Goal: Task Accomplishment & Management: Manage account settings

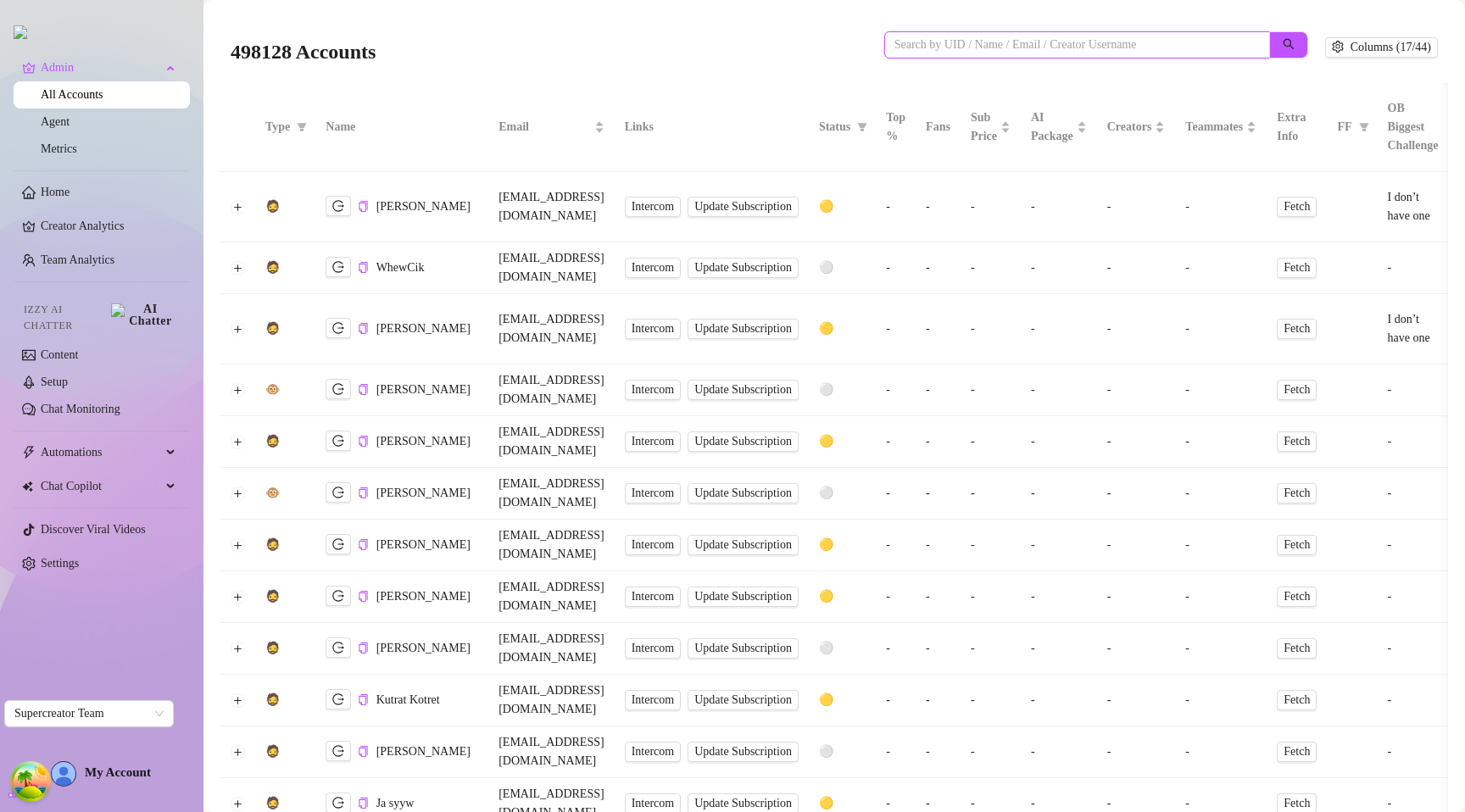
click at [906, 40] on input "search" at bounding box center [1070, 44] width 352 height 19
click at [907, 40] on input "search" at bounding box center [1070, 44] width 352 height 19
type input "referral"
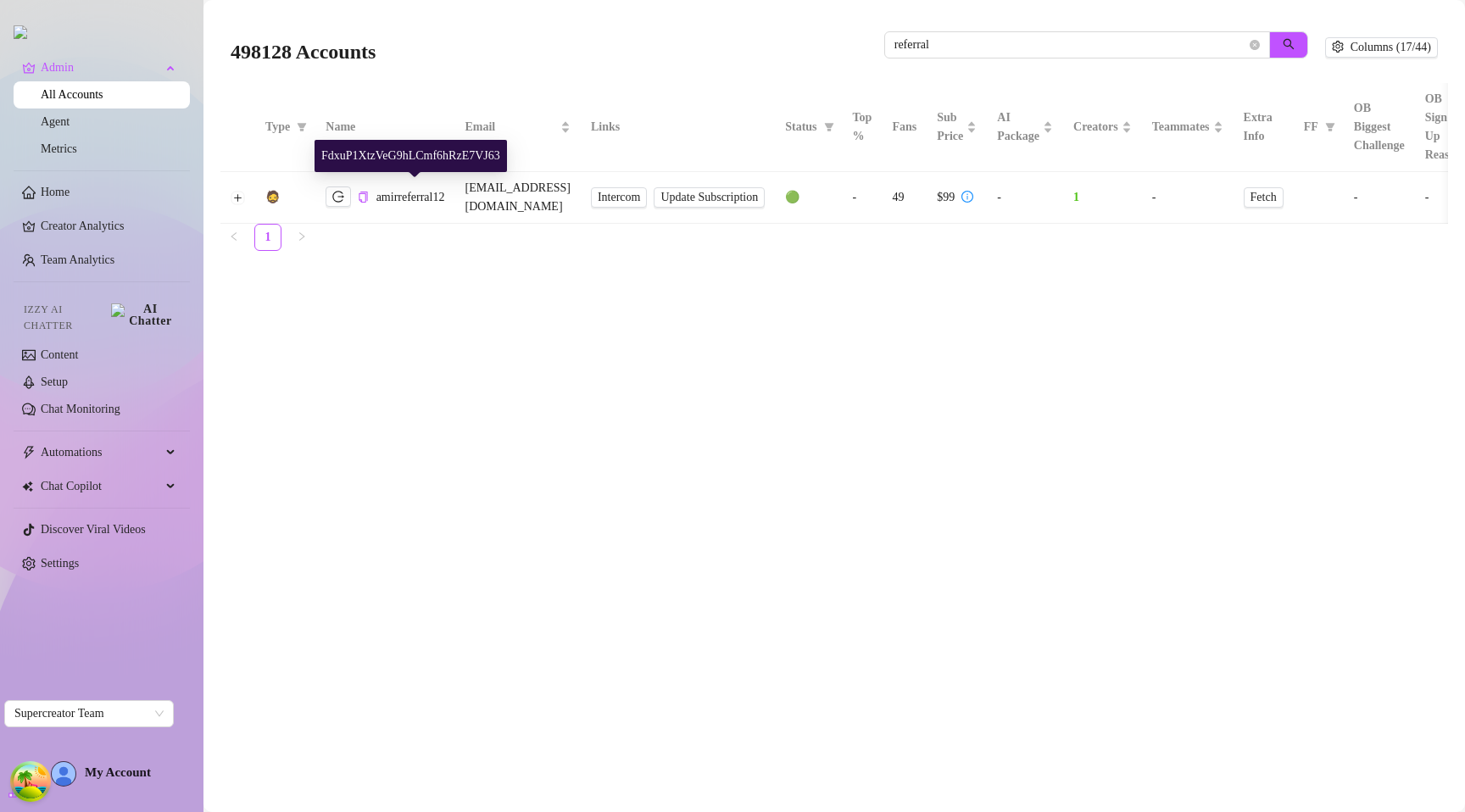
click at [385, 157] on div "FdxuP1XtzVeG9hLCmf6hRzE7VJ63" at bounding box center [411, 156] width 192 height 32
click at [529, 186] on td "[EMAIL_ADDRESS][DOMAIN_NAME]" at bounding box center [517, 198] width 125 height 52
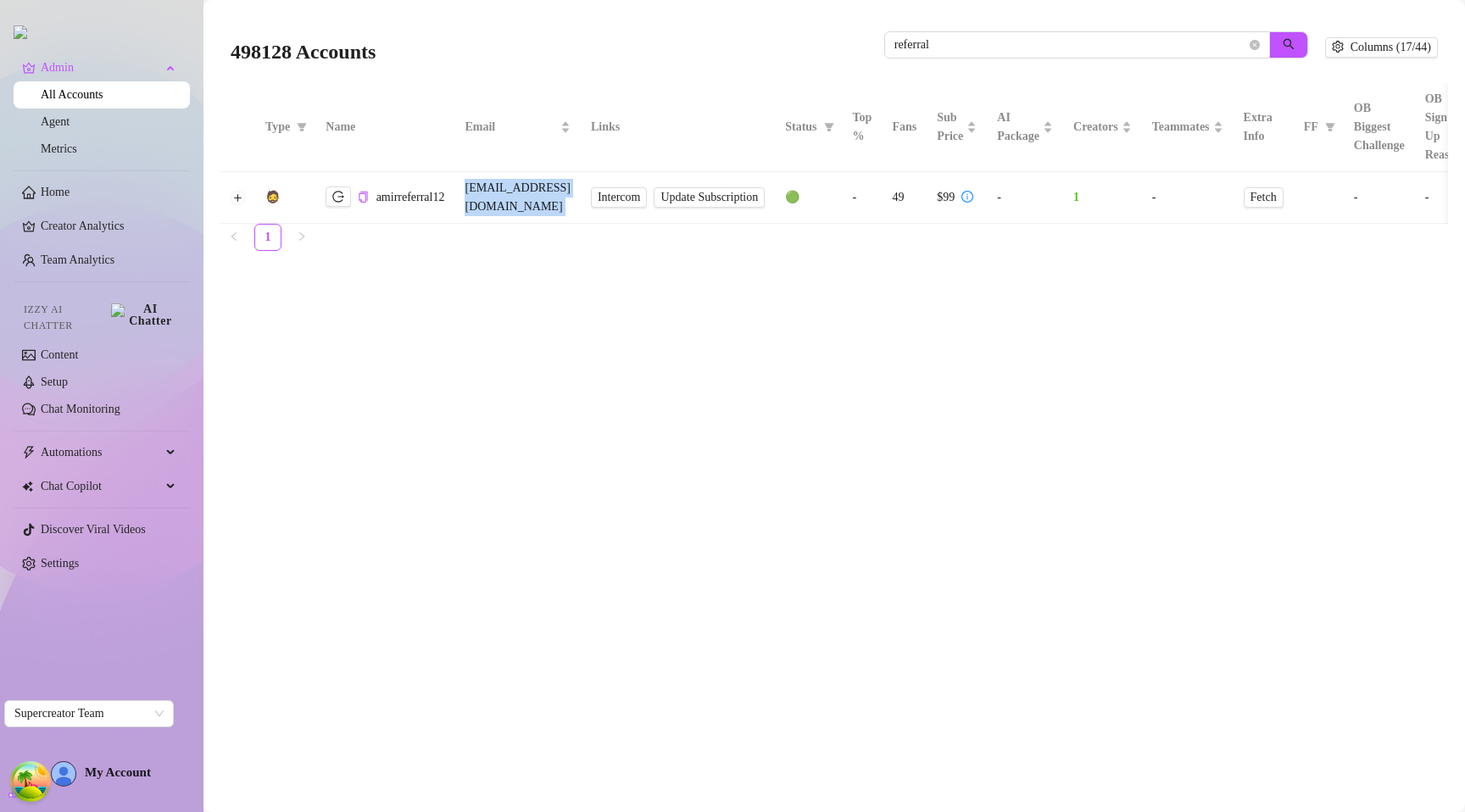
click at [529, 186] on td "[EMAIL_ADDRESS][DOMAIN_NAME]" at bounding box center [517, 198] width 125 height 52
copy tr "[EMAIL_ADDRESS][DOMAIN_NAME] Intercom Update Subscription"
click at [228, 191] on td at bounding box center [237, 198] width 34 height 52
click at [236, 191] on button "Expand row" at bounding box center [238, 198] width 14 height 14
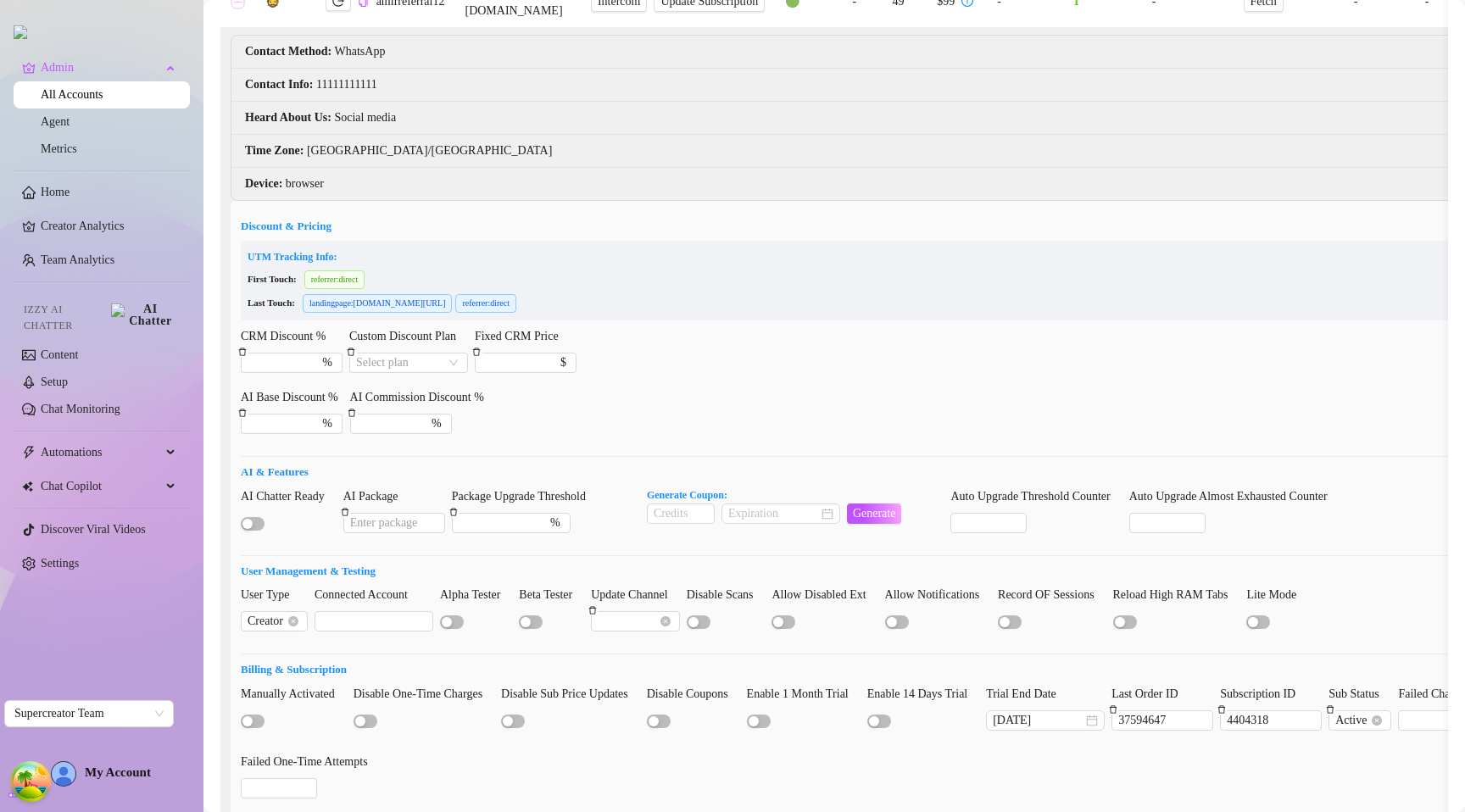
scroll to position [198, 0]
click at [1385, 709] on span "Active" at bounding box center [1359, 718] width 49 height 19
click at [1406, 668] on div "Finished" at bounding box center [1414, 671] width 54 height 19
click at [1392, 689] on div "Sub Status" at bounding box center [1364, 695] width 73 height 25
click at [1392, 709] on span "Finished" at bounding box center [1364, 718] width 59 height 19
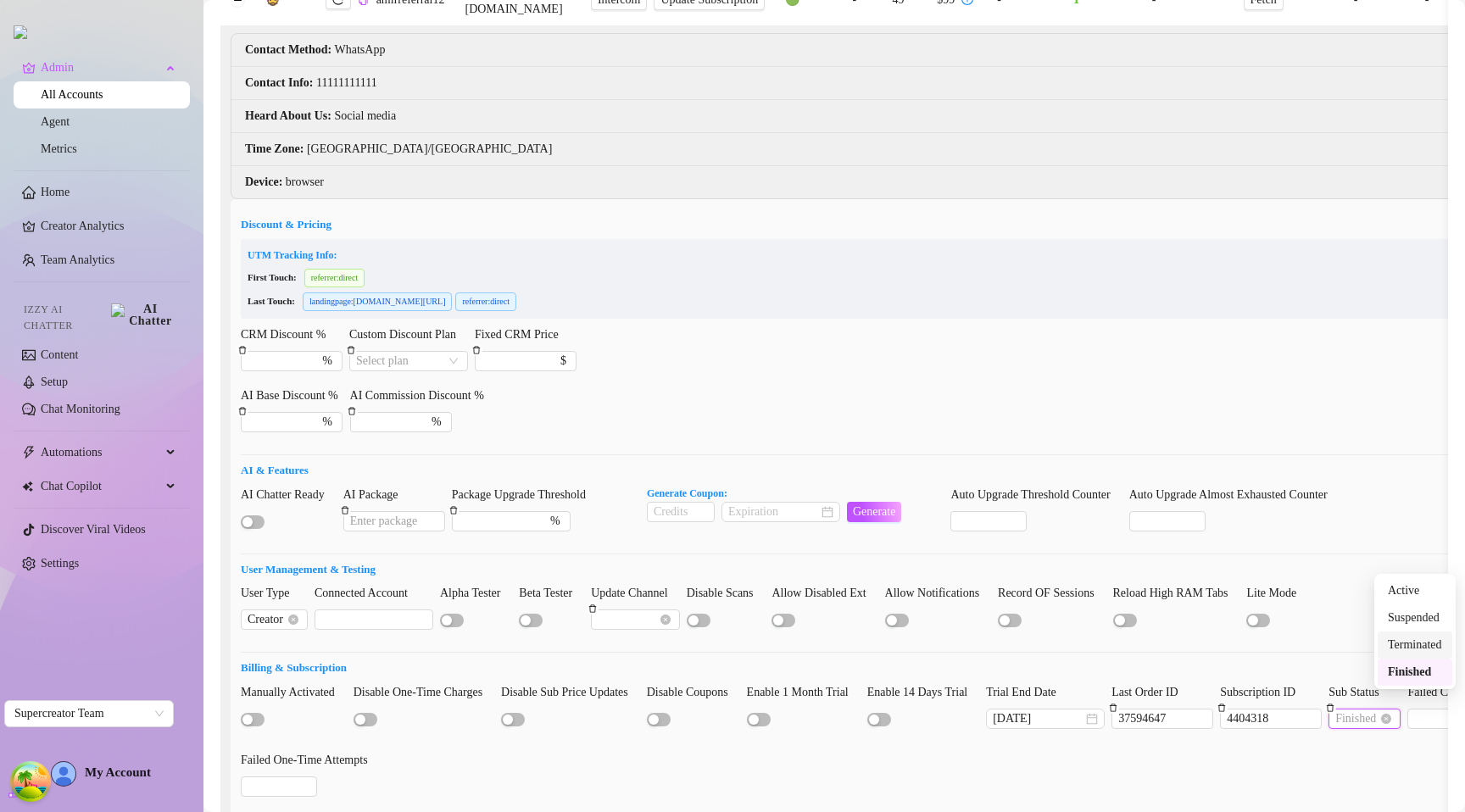
click at [1400, 644] on div "Terminated" at bounding box center [1414, 645] width 54 height 19
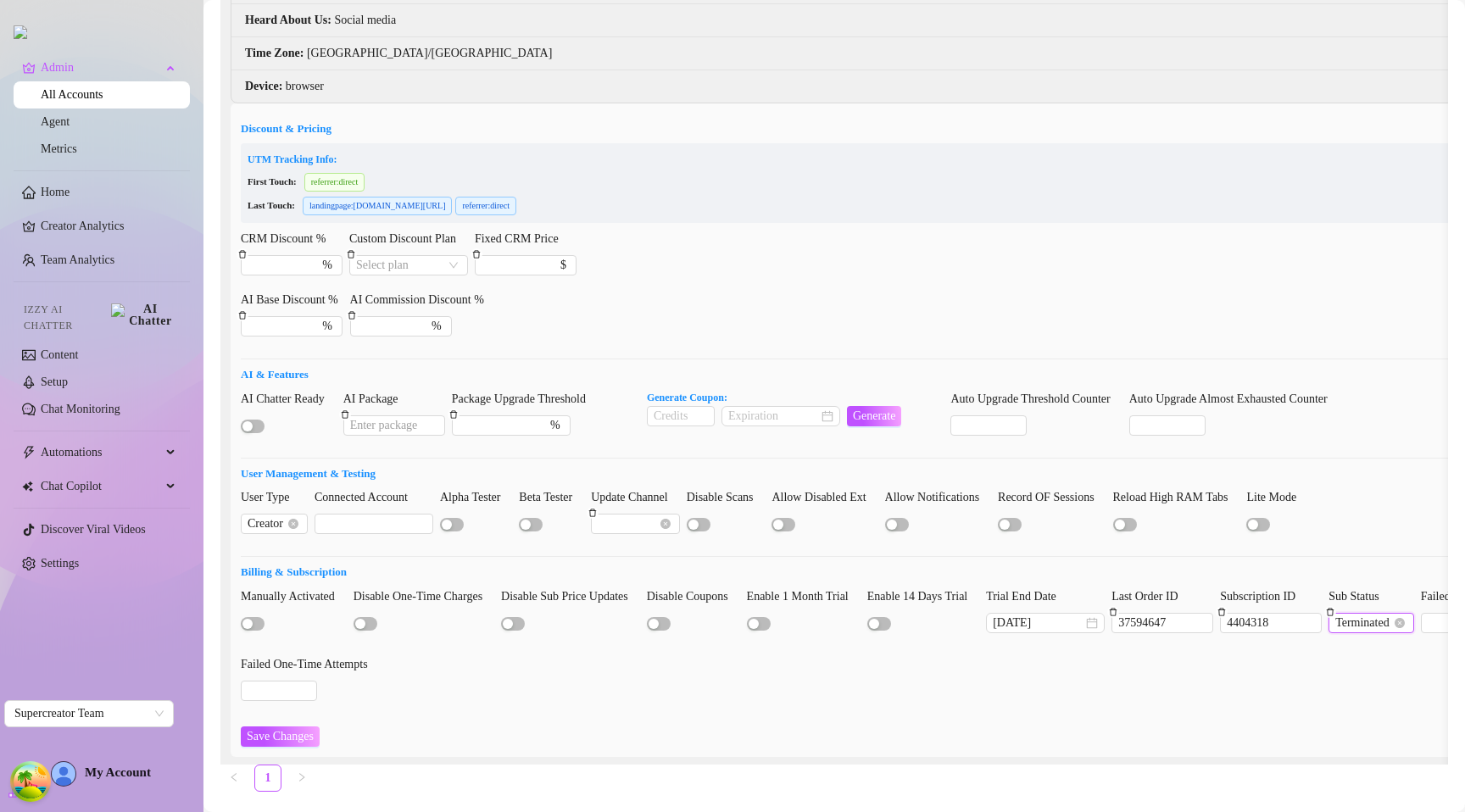
scroll to position [320, 0]
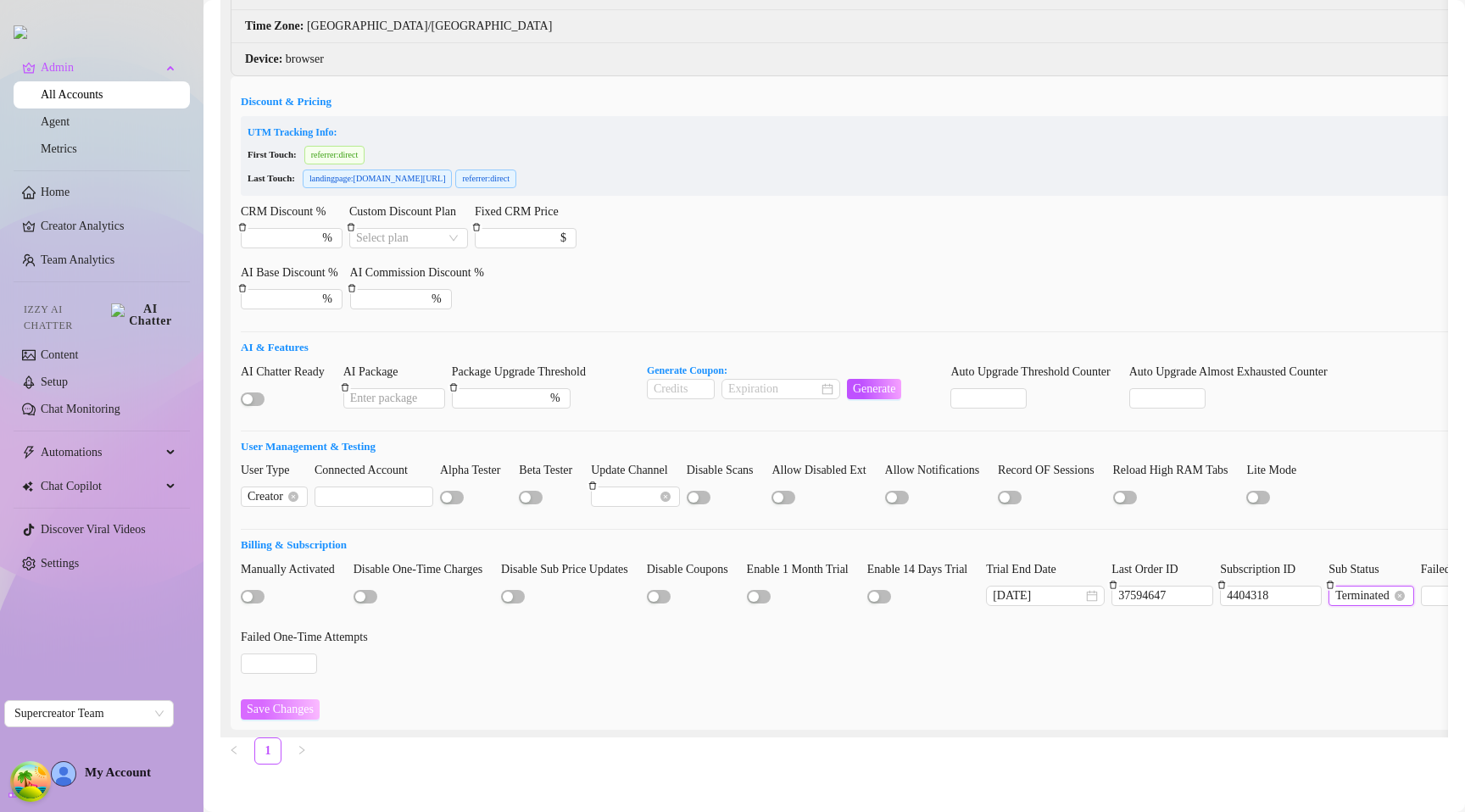
click at [272, 702] on span "Save Changes" at bounding box center [280, 709] width 67 height 14
click at [394, 25] on li "Time Zone : [GEOGRAPHIC_DATA]/[GEOGRAPHIC_DATA]" at bounding box center [903, 26] width 1343 height 33
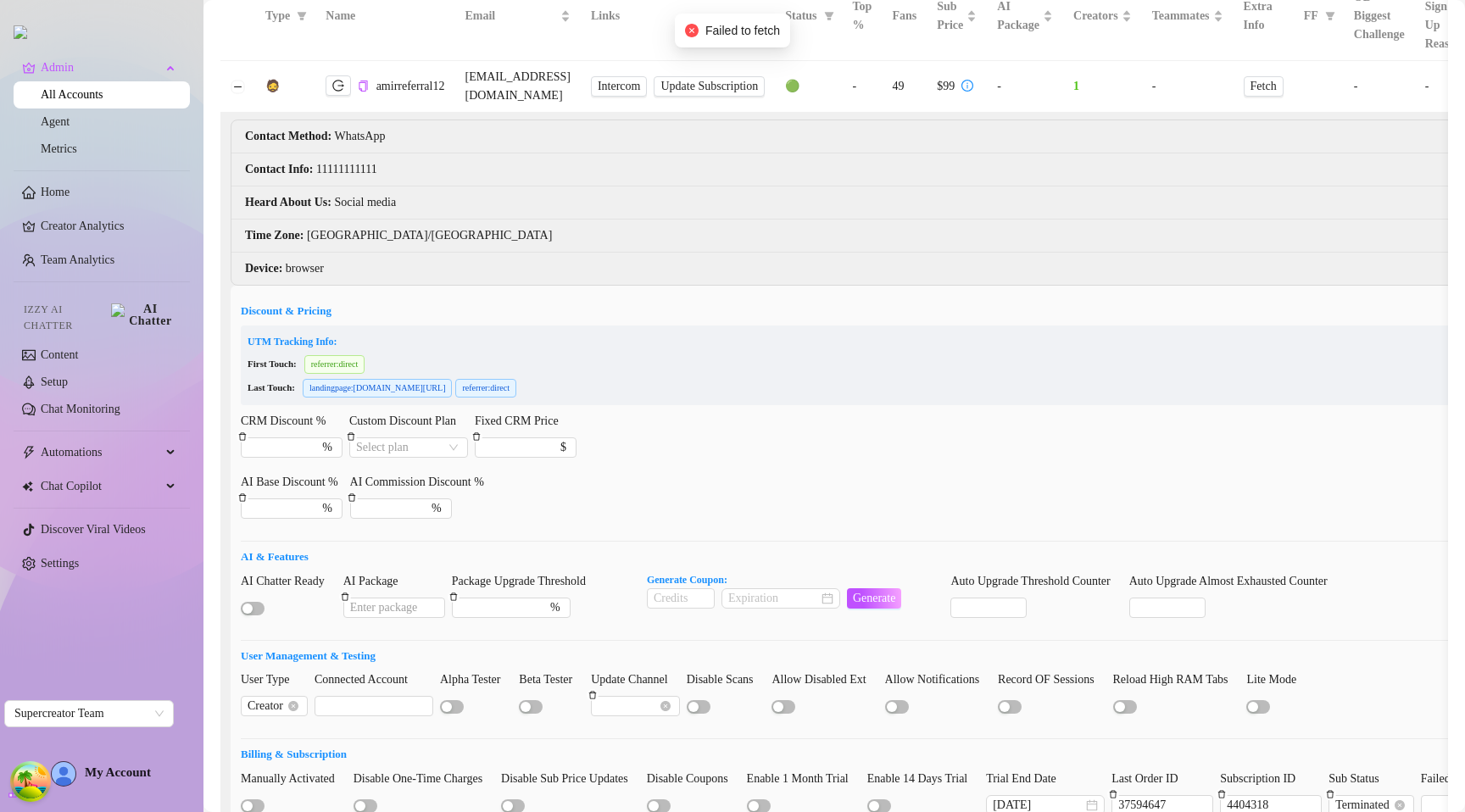
scroll to position [0, 0]
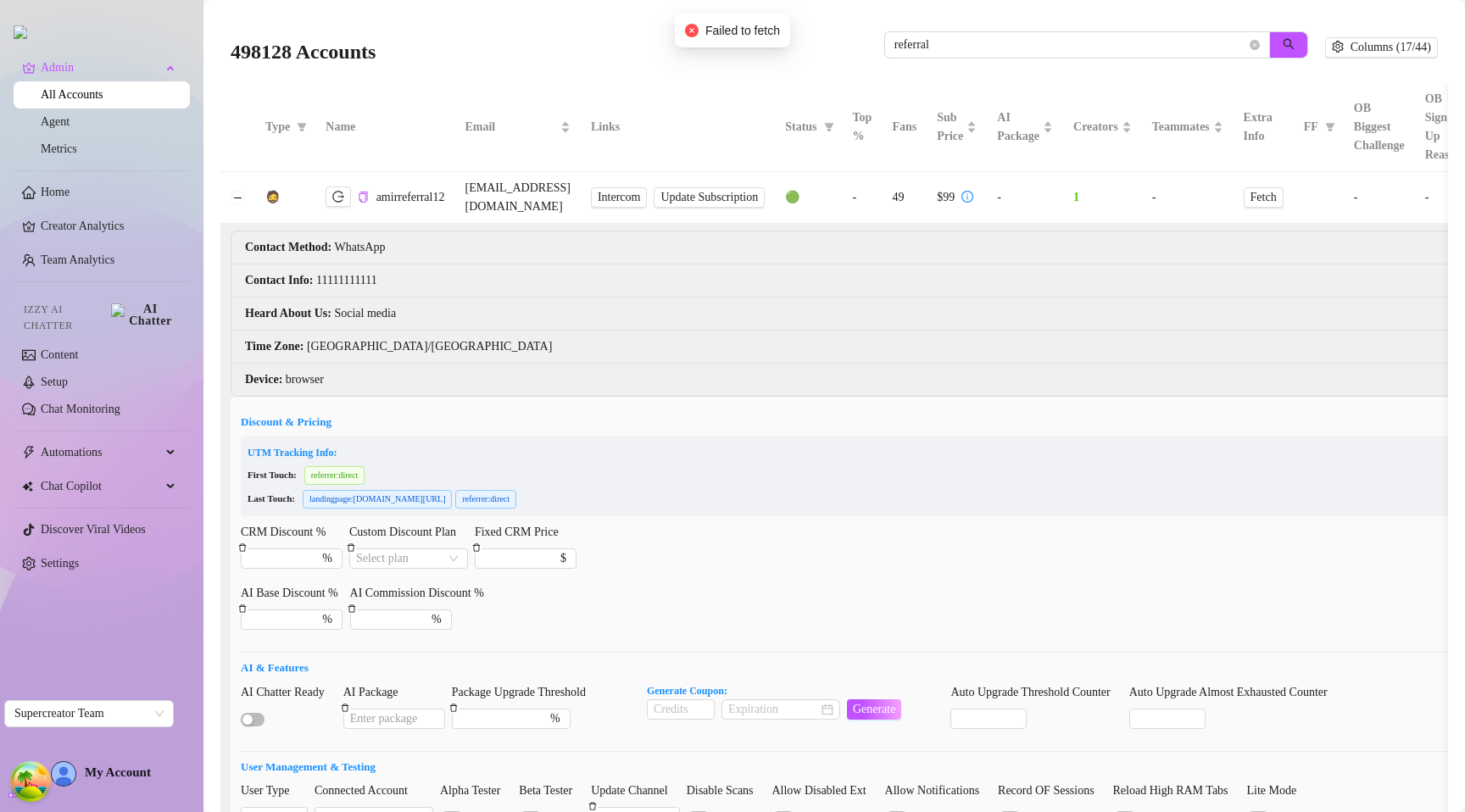
click at [580, 187] on td "[EMAIL_ADDRESS][DOMAIN_NAME]" at bounding box center [517, 198] width 125 height 52
copy tr "[EMAIL_ADDRESS][DOMAIN_NAME] Intercom Update Subscription"
